Goal: Task Accomplishment & Management: Manage account settings

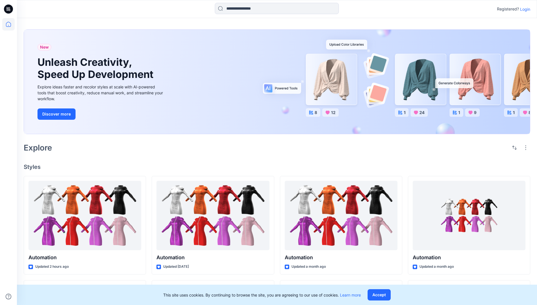
click at [524, 9] on p "Login" at bounding box center [525, 9] width 10 height 6
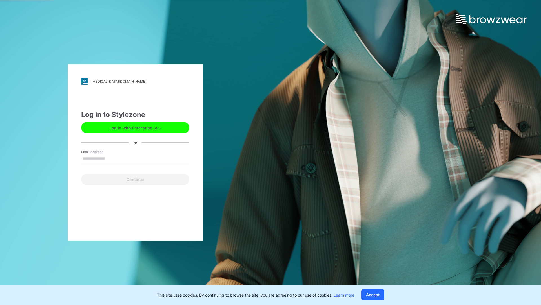
click at [111, 158] on input "Email Address" at bounding box center [135, 158] width 108 height 8
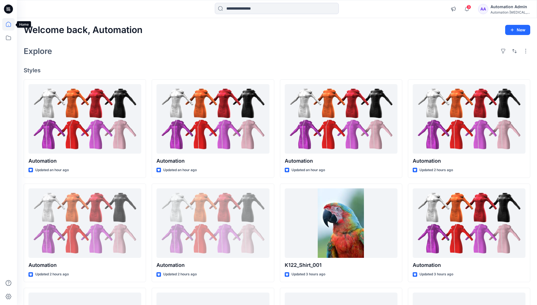
click at [11, 24] on icon at bounding box center [8, 24] width 5 height 5
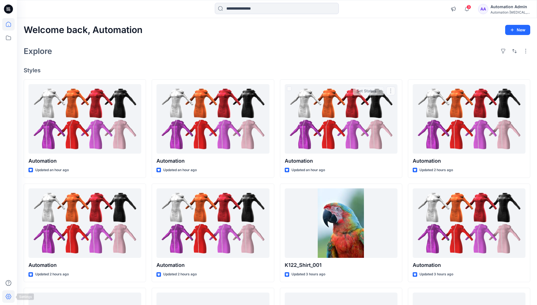
click at [9, 298] on icon at bounding box center [9, 296] width 6 height 5
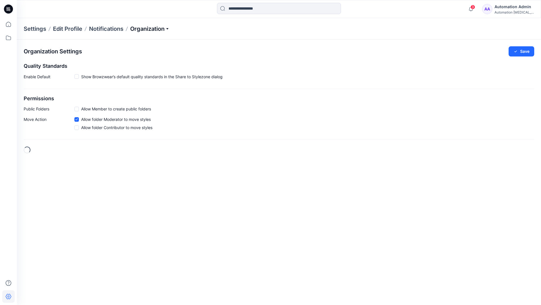
click at [165, 28] on p "Organization" at bounding box center [149, 29] width 39 height 8
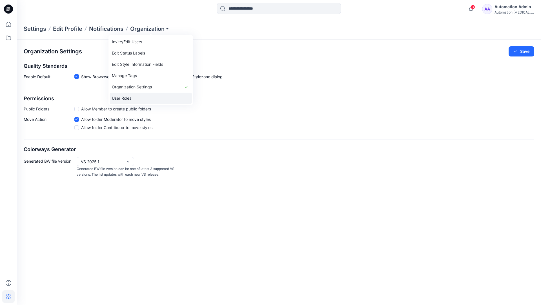
click at [137, 98] on link "User Roles" at bounding box center [151, 97] width 82 height 11
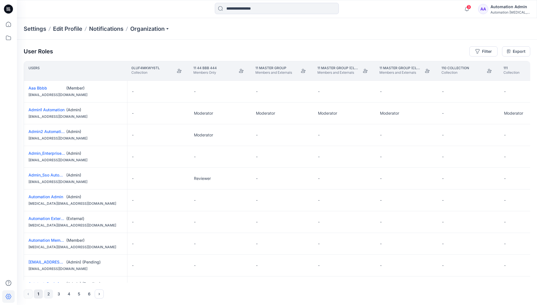
click at [49, 294] on button "2" at bounding box center [48, 293] width 9 height 9
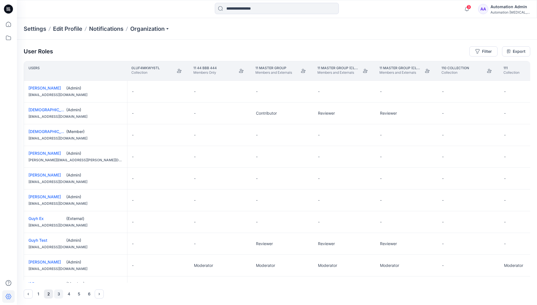
click at [59, 294] on button "3" at bounding box center [58, 293] width 9 height 9
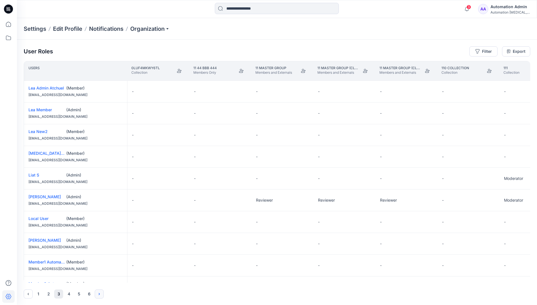
click at [100, 293] on icon "Next" at bounding box center [99, 293] width 1 height 2
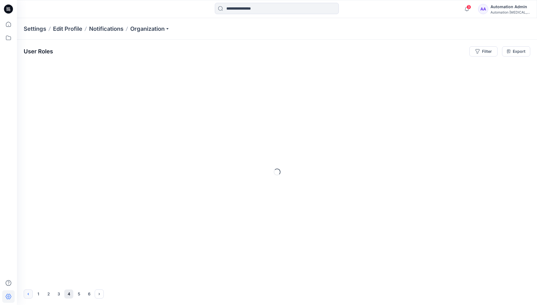
click at [29, 292] on icon "Previous" at bounding box center [28, 293] width 5 height 5
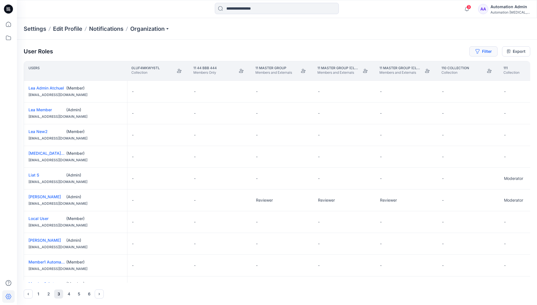
click at [486, 52] on button "Filter" at bounding box center [483, 51] width 28 height 10
click at [451, 67] on div at bounding box center [463, 66] width 58 height 7
click at [458, 66] on div at bounding box center [463, 66] width 58 height 7
type input "****"
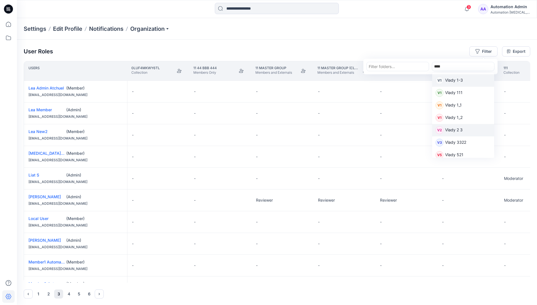
click at [457, 129] on p "Vlady 2 3" at bounding box center [453, 130] width 17 height 7
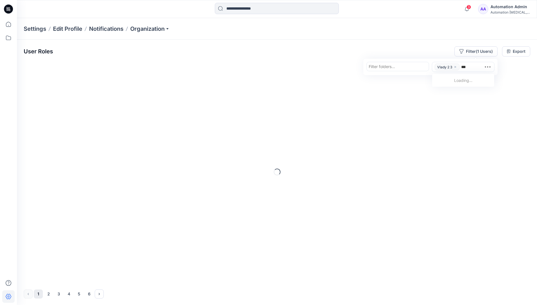
type input "****"
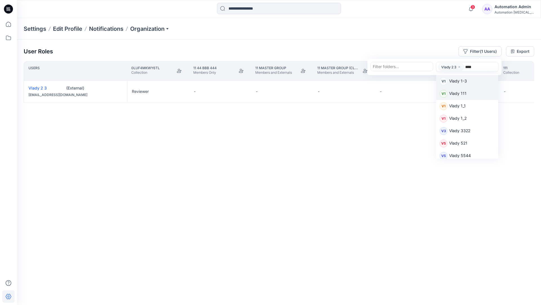
click at [462, 93] on p "Vlady 111" at bounding box center [457, 93] width 17 height 7
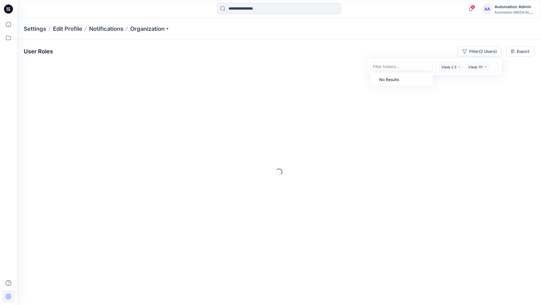
click at [407, 67] on div at bounding box center [402, 66] width 58 height 7
type input "*********"
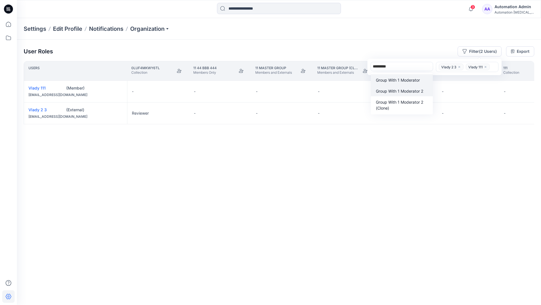
click at [402, 88] on p "Group With 1 Moderator 2" at bounding box center [399, 91] width 47 height 6
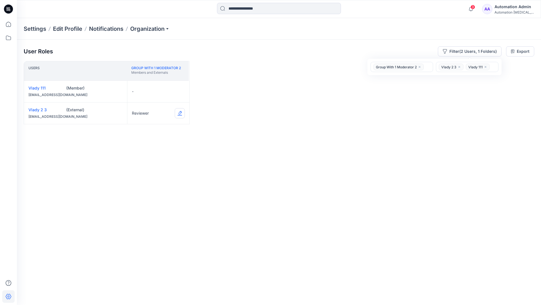
click at [179, 113] on button "Edit Role" at bounding box center [180, 113] width 10 height 10
click at [152, 147] on button "Contributor" at bounding box center [153, 147] width 61 height 10
click at [142, 131] on button "Moderator" at bounding box center [153, 135] width 61 height 10
click at [179, 113] on button "Edit Role" at bounding box center [180, 113] width 10 height 10
click at [152, 137] on button "Reviewer" at bounding box center [153, 137] width 61 height 10
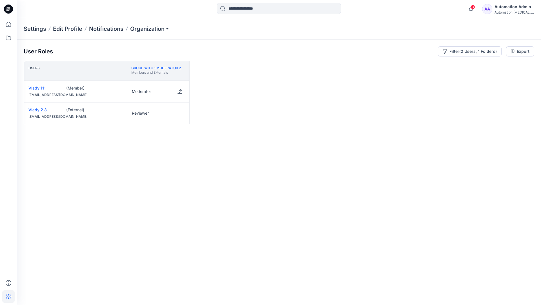
click at [180, 91] on button "Edit Role" at bounding box center [180, 91] width 10 height 10
click at [148, 104] on button "None" at bounding box center [153, 105] width 61 height 10
click at [420, 65] on icon "close" at bounding box center [419, 66] width 3 height 3
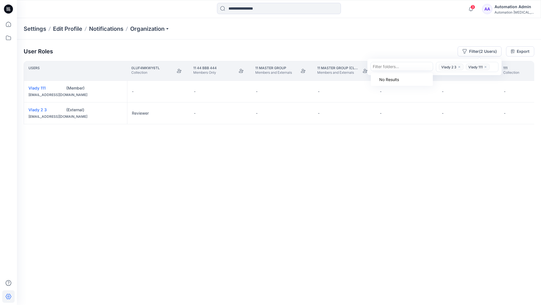
click at [459, 66] on icon "close" at bounding box center [460, 67] width 2 height 2
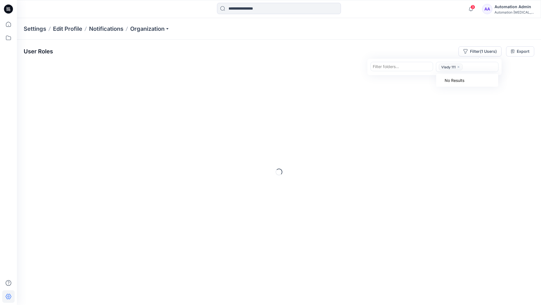
click at [458, 67] on icon "close" at bounding box center [458, 66] width 3 height 3
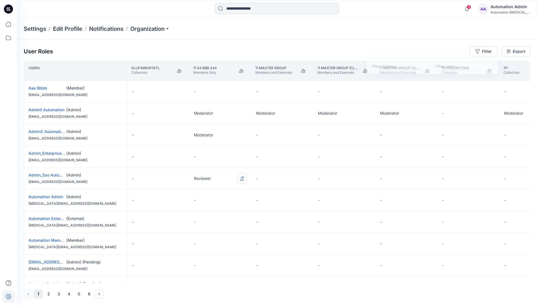
click at [242, 178] on button "Edit Role" at bounding box center [242, 178] width 10 height 10
click at [221, 203] on button "Reviewer" at bounding box center [215, 202] width 61 height 10
click at [505, 11] on div "Automation testim..." at bounding box center [510, 12] width 39 height 4
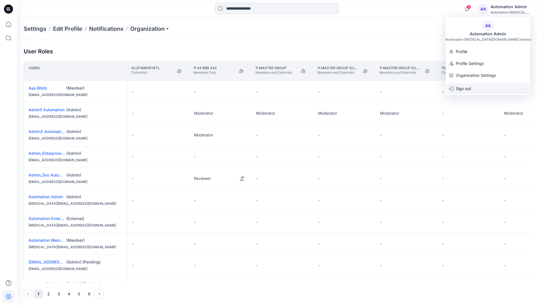
click at [479, 85] on div "Sign out" at bounding box center [488, 88] width 82 height 11
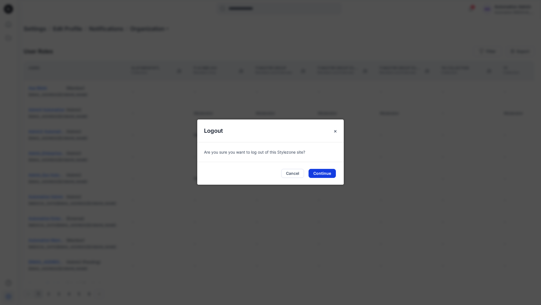
click at [328, 172] on button "Continue" at bounding box center [322, 173] width 27 height 9
